Goal: Information Seeking & Learning: Learn about a topic

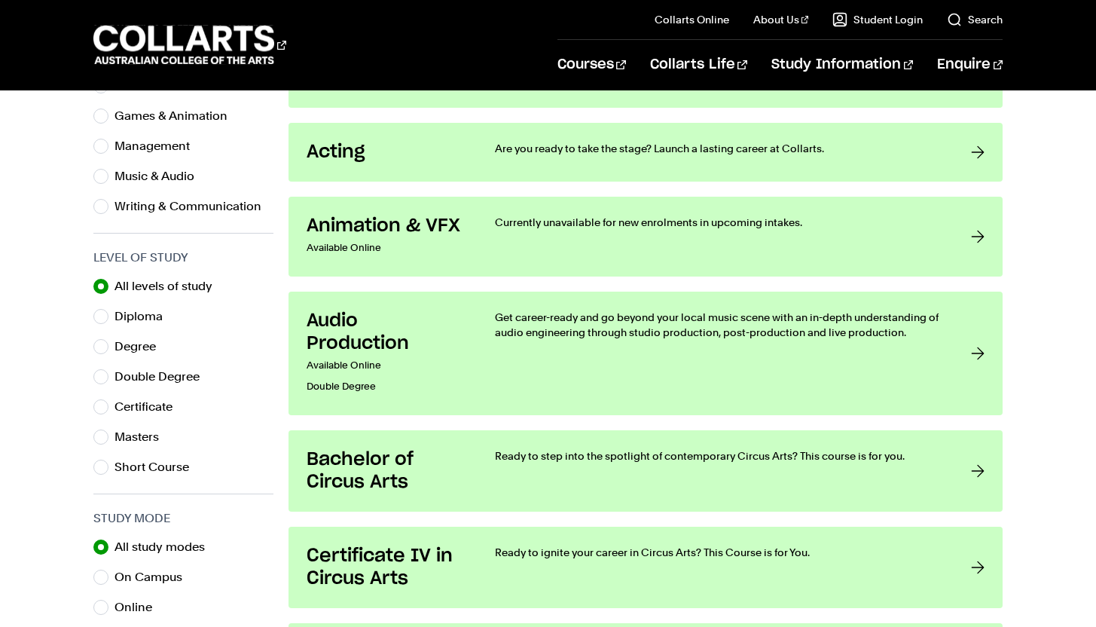
scroll to position [210, 0]
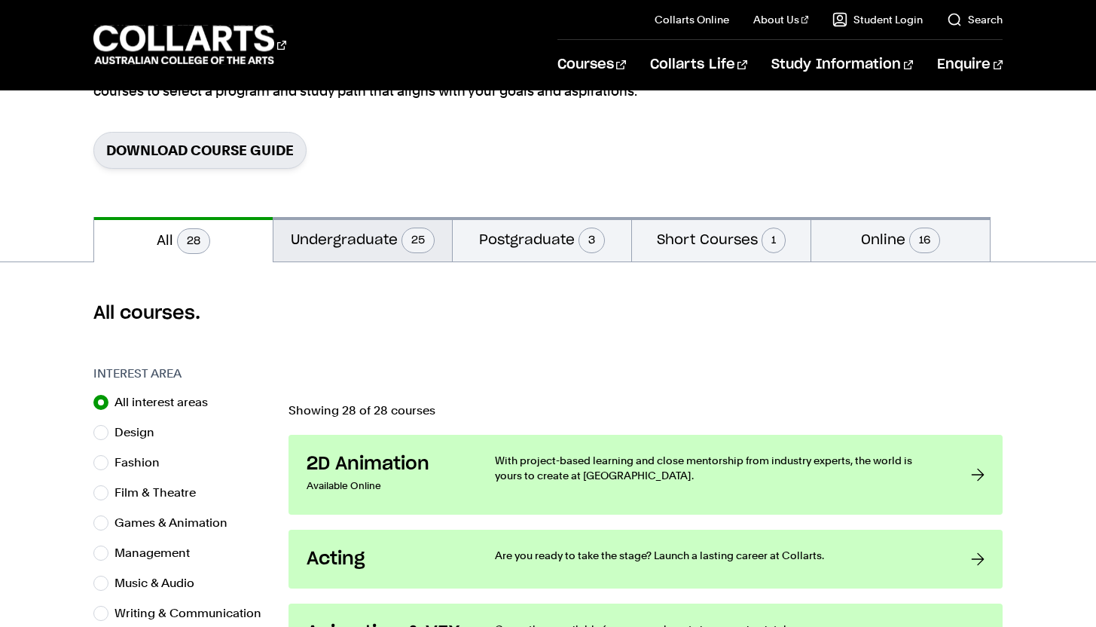
click at [356, 251] on button "Undergraduate 25" at bounding box center [363, 239] width 179 height 44
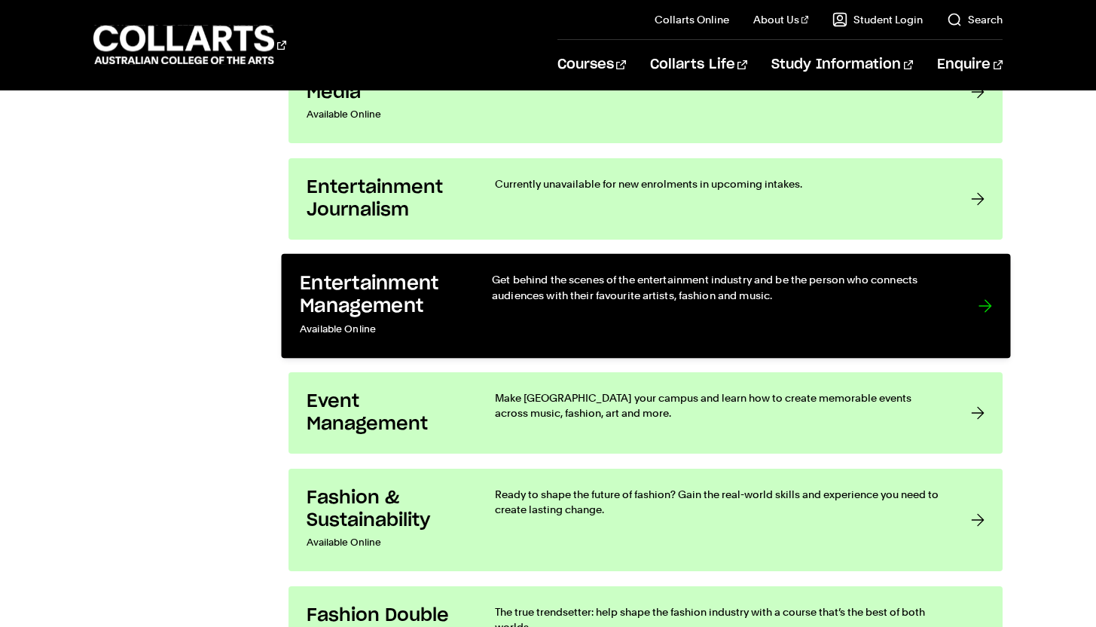
scroll to position [1717, 0]
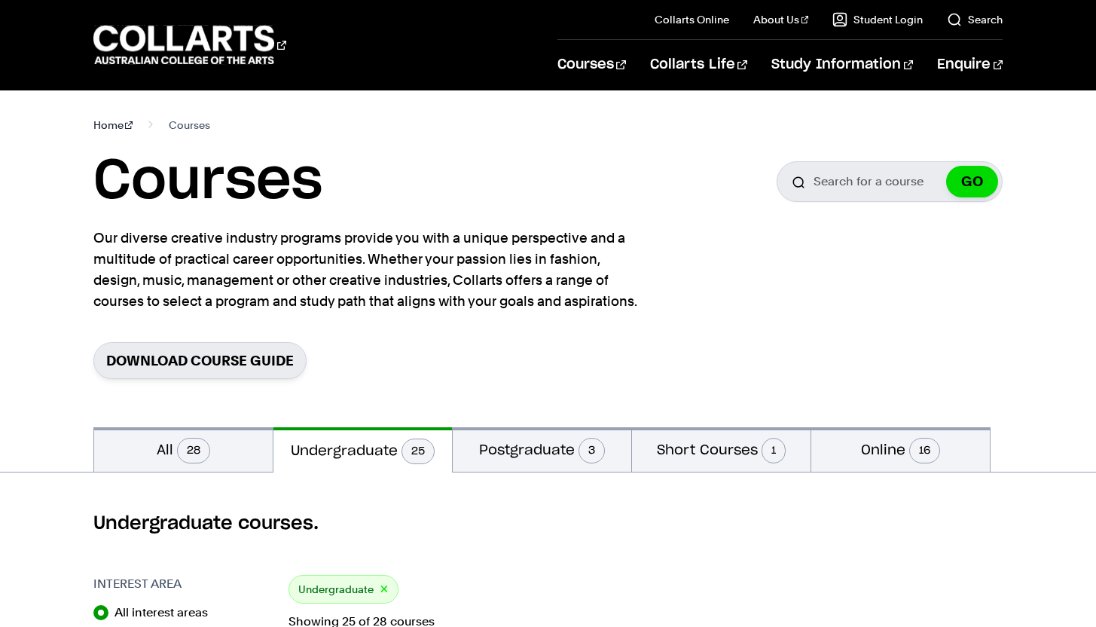
click at [102, 116] on link "Home" at bounding box center [113, 125] width 40 height 21
